Goal: Navigation & Orientation: Find specific page/section

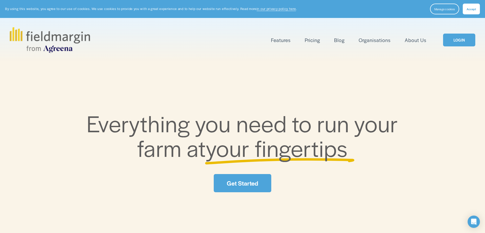
click at [451, 43] on link "LOGIN" at bounding box center [460, 40] width 32 height 13
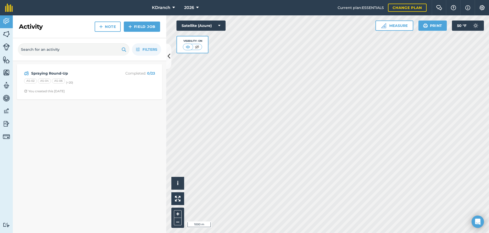
click at [166, 51] on div "Filters" at bounding box center [90, 49] width 154 height 23
click at [8, 38] on link "Fields" at bounding box center [6, 34] width 13 height 13
